Goal: Task Accomplishment & Management: Manage account settings

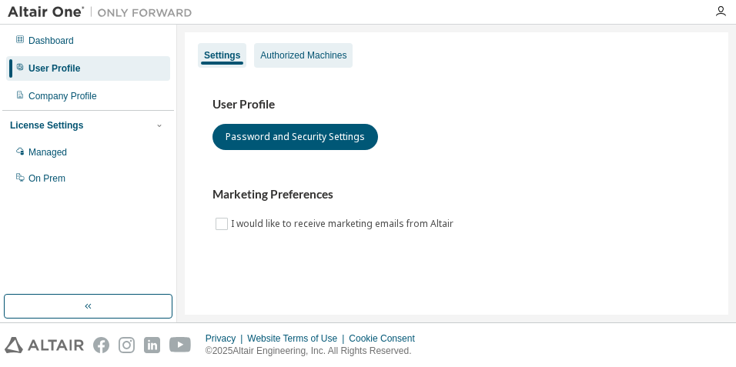
click at [319, 60] on div "Authorized Machines" at bounding box center [303, 55] width 86 height 12
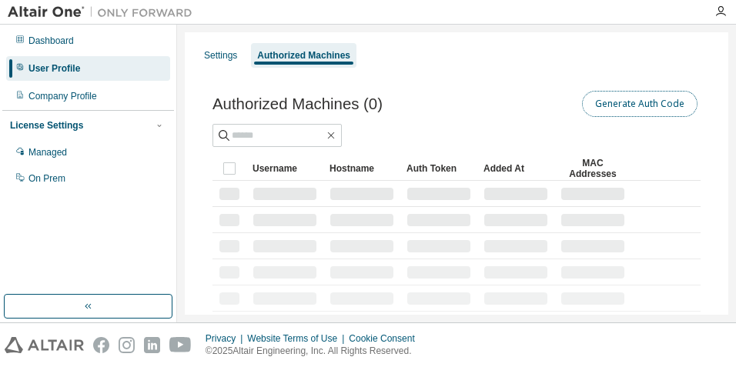
click at [635, 99] on button "Generate Auth Code" at bounding box center [639, 104] width 115 height 26
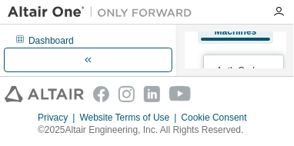
scroll to position [64, 0]
